Goal: Check status: Check status

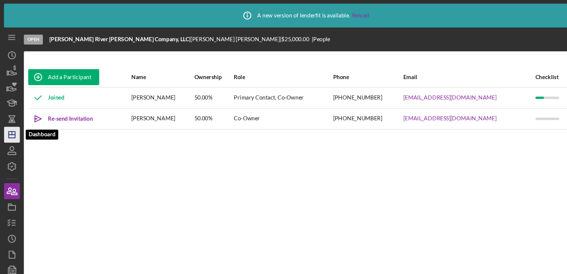
click at [9, 125] on icon "Icon/Dashboard" at bounding box center [11, 126] width 19 height 19
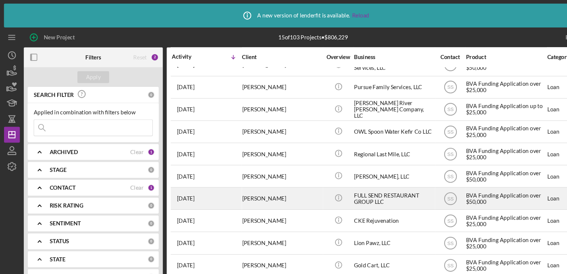
scroll to position [114, 0]
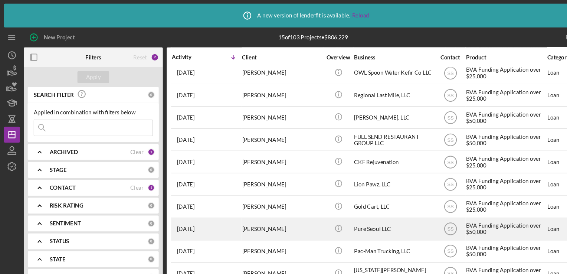
click at [239, 205] on div "[PERSON_NAME]" at bounding box center [263, 215] width 74 height 20
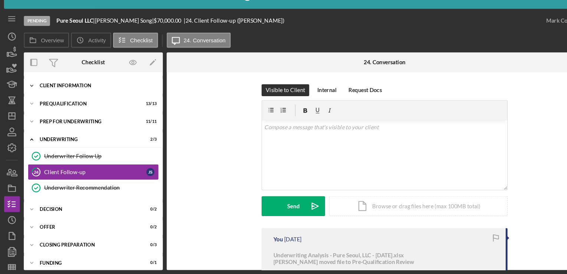
click at [68, 98] on div "Client Information" at bounding box center [90, 98] width 106 height 4
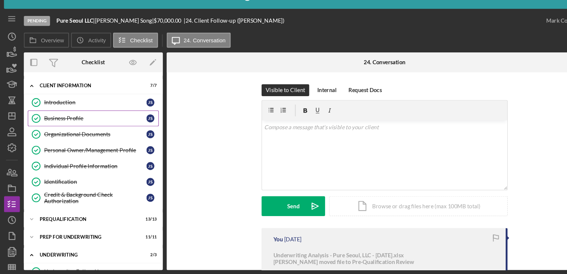
click at [68, 129] on div "Business Profile" at bounding box center [89, 128] width 96 height 6
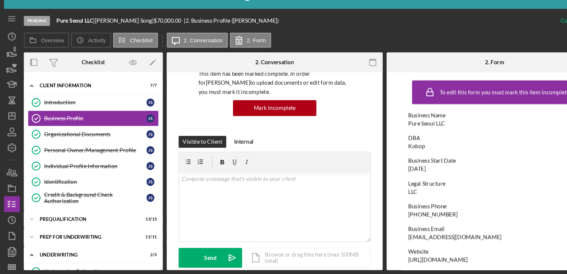
scroll to position [62, 0]
click at [521, 170] on div "Business Start Date" at bounding box center [462, 168] width 161 height 6
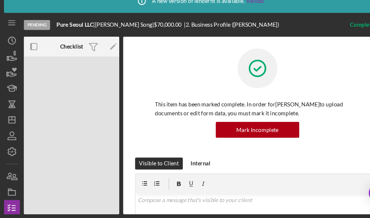
scroll to position [0, 0]
